Goal: Task Accomplishment & Management: Complete application form

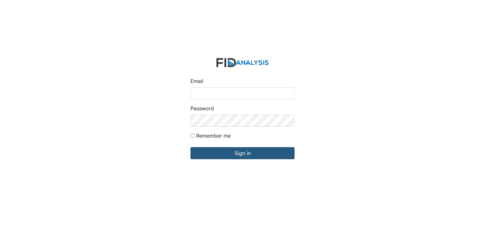
click at [208, 93] on input "Email" at bounding box center [243, 93] width 104 height 12
type input "[EMAIL_ADDRESS][DOMAIN_NAME]"
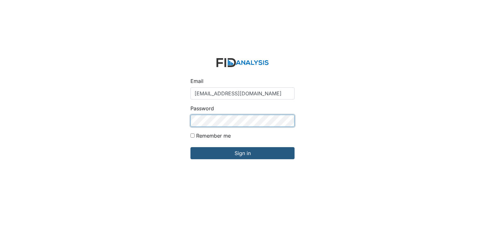
click at [191, 147] on input "Sign in" at bounding box center [243, 153] width 104 height 12
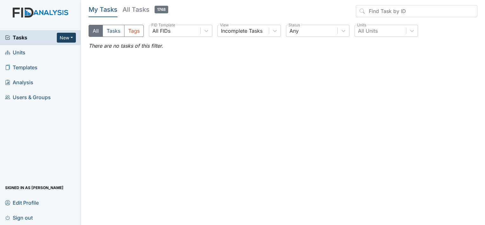
click at [69, 42] on button "New" at bounding box center [66, 38] width 19 height 10
click at [54, 52] on link "Form" at bounding box center [50, 51] width 50 height 10
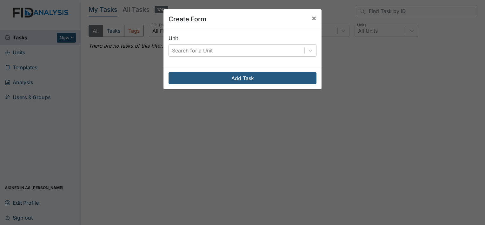
click at [171, 55] on div "Search for a Unit" at bounding box center [237, 50] width 136 height 11
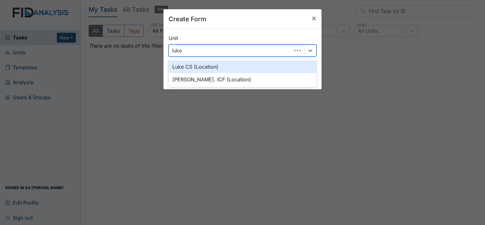
type input "luke"
click at [179, 65] on div "Luke CS (Location)" at bounding box center [243, 66] width 148 height 13
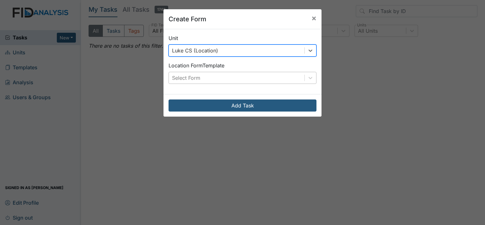
click at [184, 74] on div "Select Form" at bounding box center [186, 78] width 28 height 8
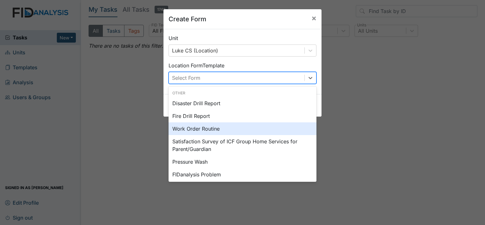
click at [194, 128] on div "Work Order Routine" at bounding box center [243, 128] width 148 height 13
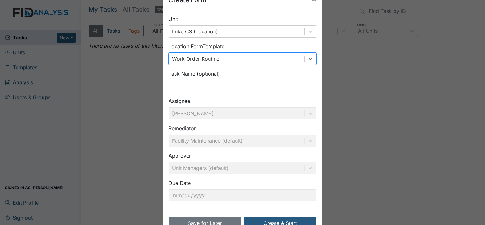
scroll to position [37, 0]
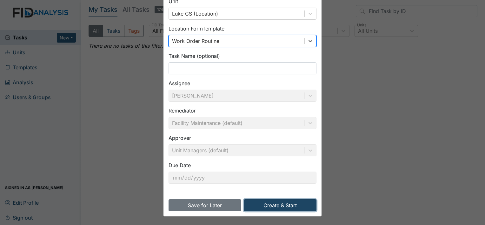
click at [290, 207] on button "Create & Start" at bounding box center [280, 205] width 73 height 12
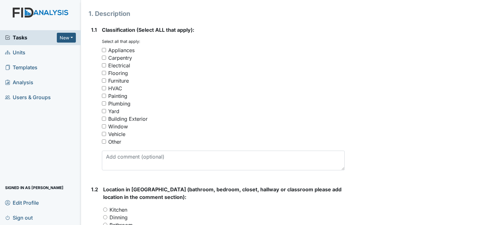
scroll to position [95, 0]
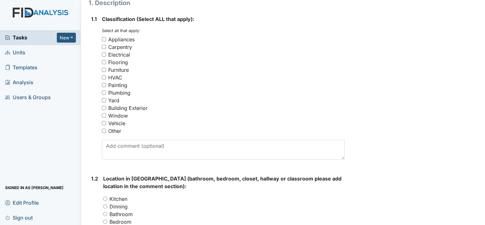
click at [103, 115] on input "Window" at bounding box center [104, 115] width 4 height 4
checkbox input "true"
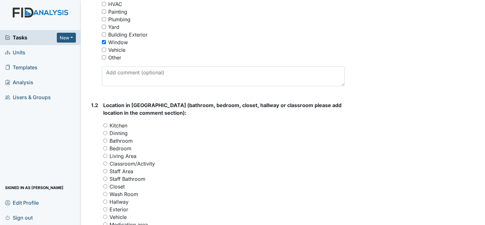
scroll to position [191, 0]
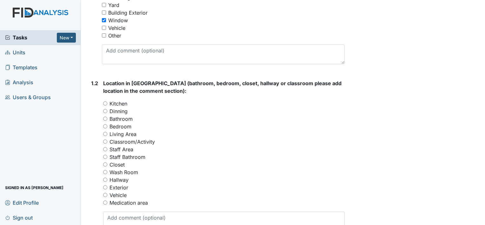
click at [106, 126] on input "Bedroom" at bounding box center [105, 126] width 4 height 4
radio input "true"
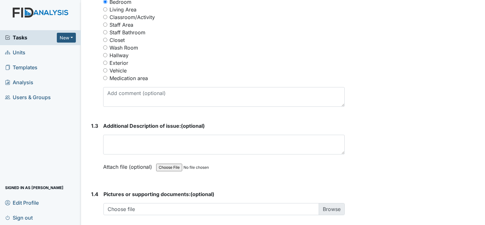
scroll to position [318, 0]
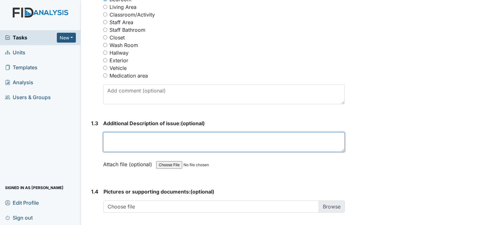
click at [109, 139] on textarea at bounding box center [224, 142] width 242 height 20
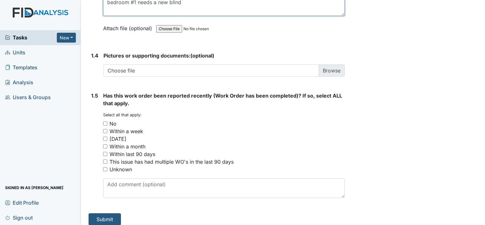
scroll to position [458, 0]
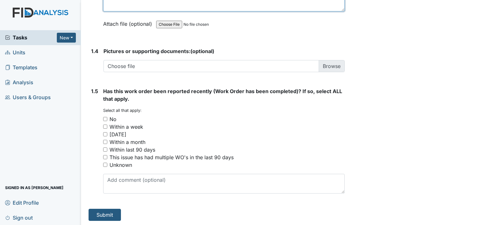
type textarea "bedroom #1 needs a new blind"
click at [105, 115] on div "No" at bounding box center [224, 119] width 242 height 8
click at [105, 119] on input "No" at bounding box center [105, 119] width 4 height 4
checkbox input "true"
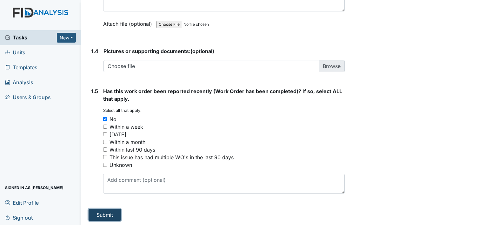
click at [112, 212] on button "Submit" at bounding box center [105, 215] width 32 height 12
